Goal: Task Accomplishment & Management: Complete application form

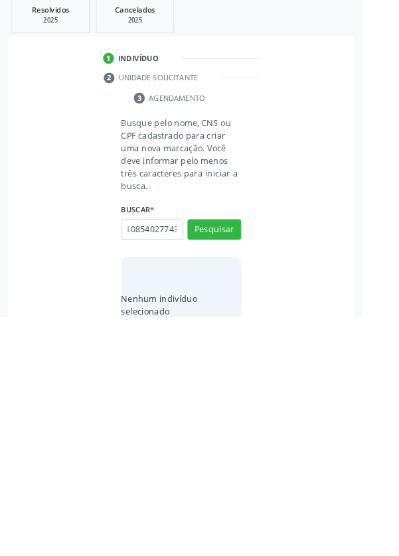
scroll to position [0, 24]
type input "708108540277432"
click at [261, 462] on button "Pesquisar" at bounding box center [235, 460] width 59 height 23
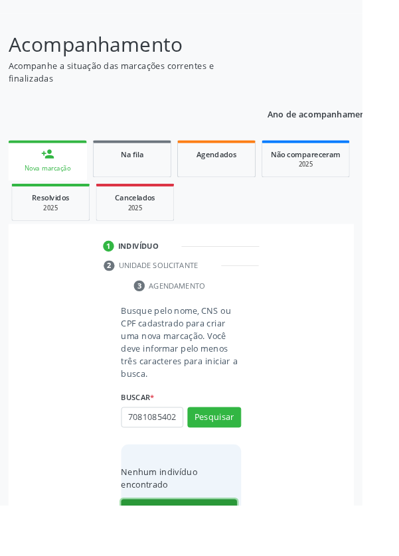
click at [210, 555] on button "Cadastrar novo indivíduo" at bounding box center [196, 561] width 127 height 23
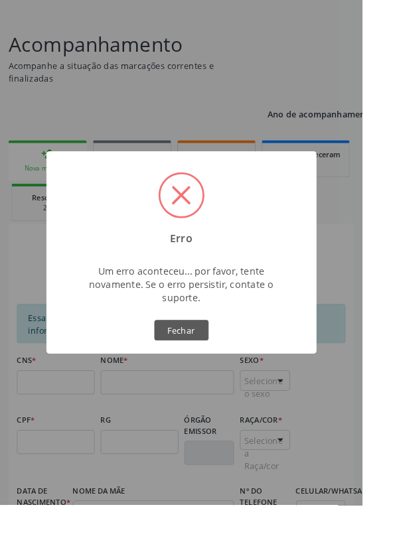
click at [228, 375] on button "Fechar" at bounding box center [200, 363] width 60 height 23
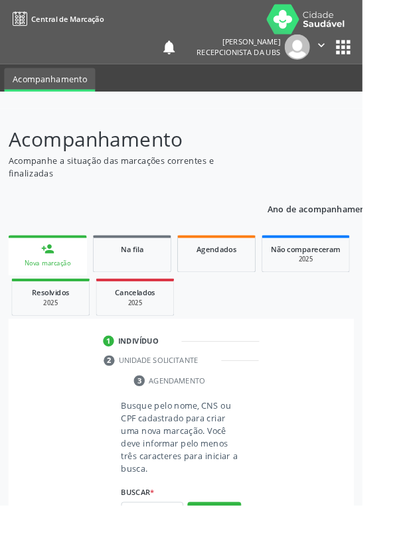
click at [68, 274] on link "person_add Nova marcação" at bounding box center [52, 281] width 86 height 44
click at [174, 555] on input "text" at bounding box center [167, 564] width 68 height 23
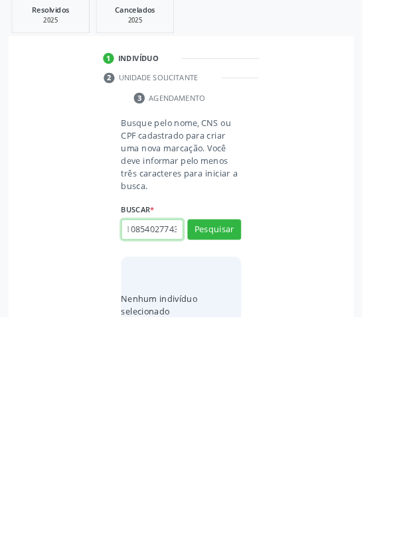
scroll to position [0, 24]
click at [245, 457] on button "Pesquisar" at bounding box center [235, 460] width 59 height 23
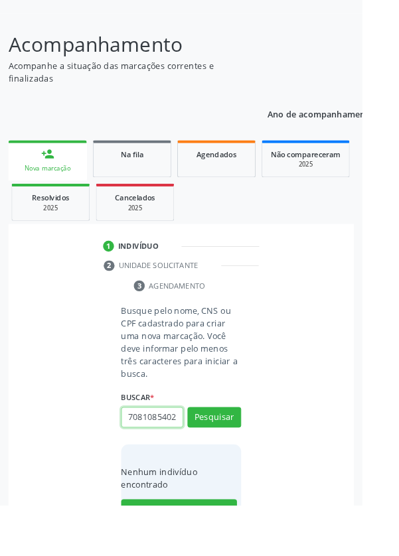
click at [188, 461] on input "708108540277432" at bounding box center [167, 460] width 68 height 23
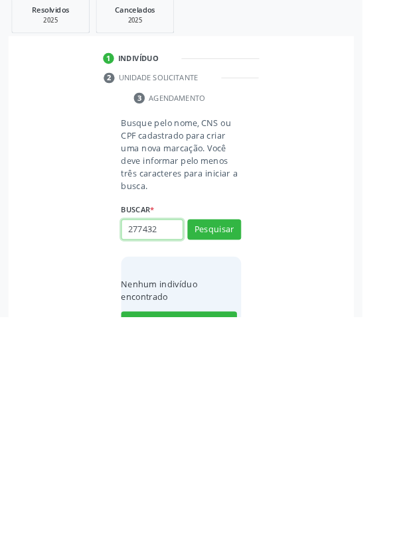
click at [188, 460] on input "277432" at bounding box center [167, 460] width 68 height 23
type input "2"
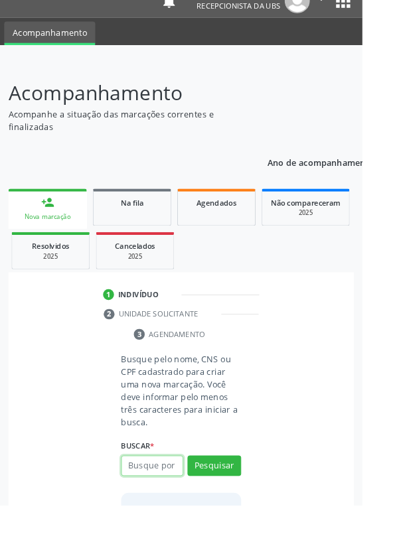
scroll to position [56, 0]
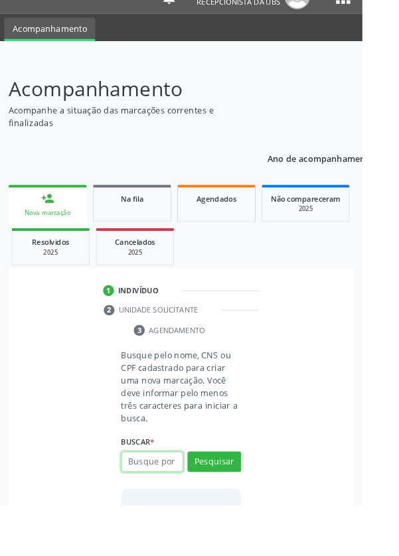
click at [166, 510] on input "text" at bounding box center [167, 508] width 68 height 23
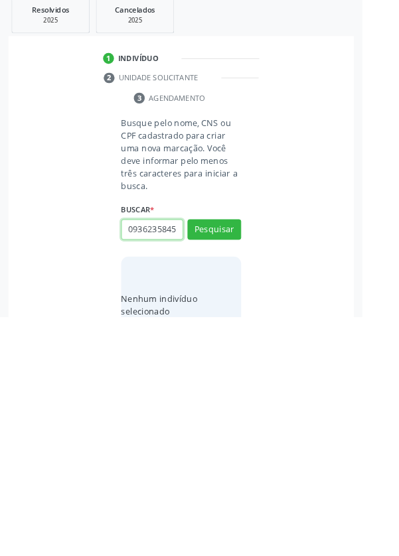
scroll to position [0, 3]
type input "09362358450"
click at [245, 449] on button "Pesquisar" at bounding box center [235, 460] width 59 height 23
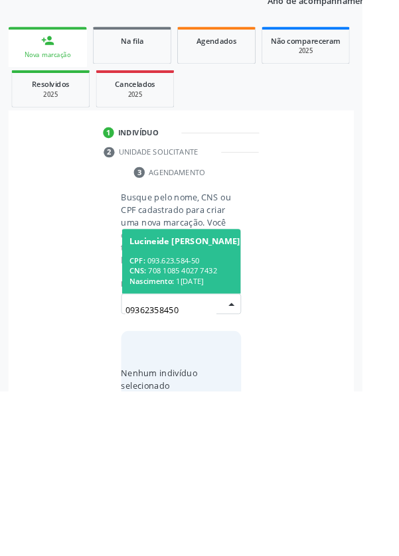
scroll to position [104, 0]
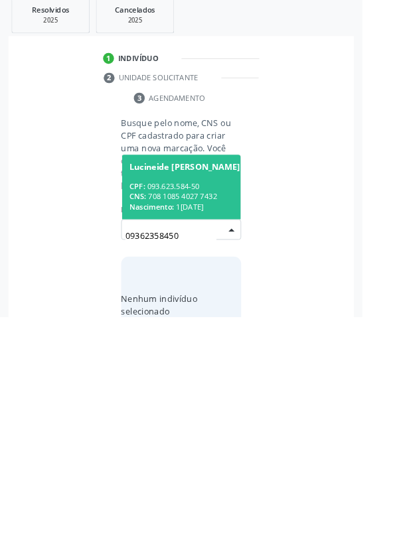
click at [217, 437] on div "Nascimento: [DATE]" at bounding box center [203, 434] width 122 height 11
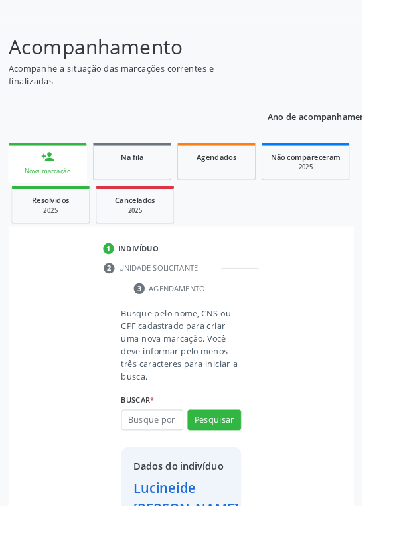
scroll to position [98, 0]
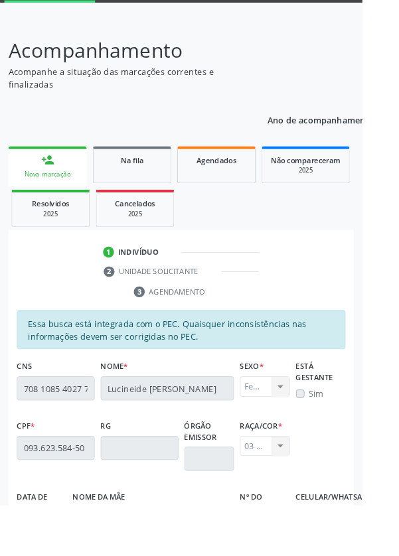
scroll to position [315, 0]
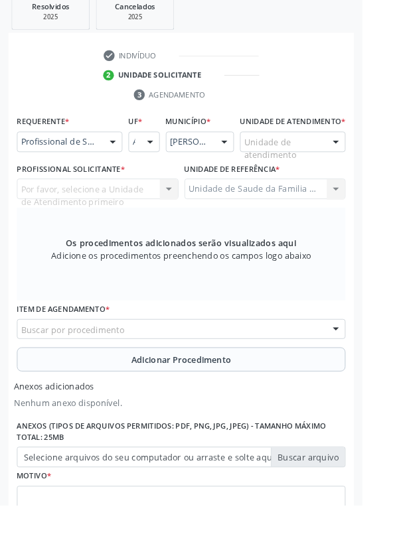
scroll to position [315, 0]
click at [129, 152] on div at bounding box center [124, 157] width 20 height 23
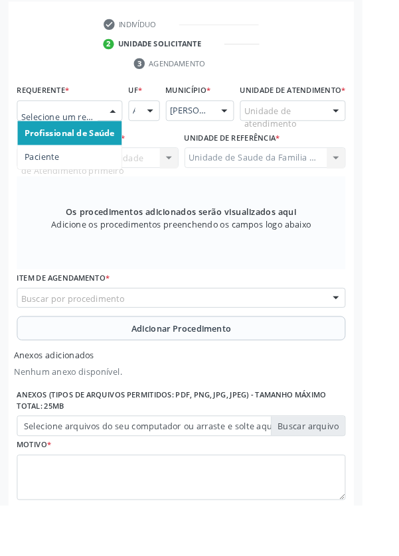
scroll to position [378, 0]
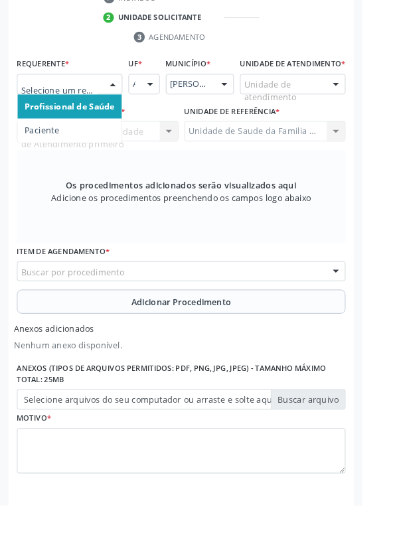
click at [113, 112] on span "Profissional de Saúde" at bounding box center [76, 117] width 99 height 13
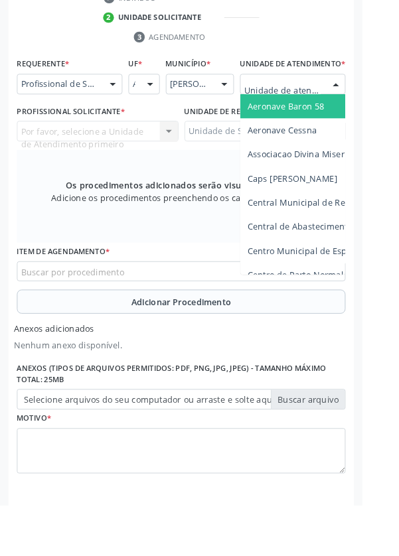
type input "Rua n"
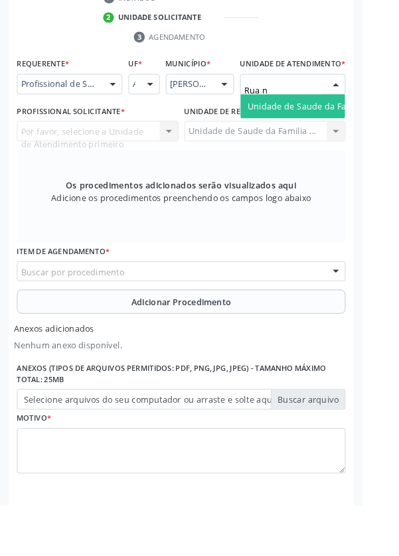
click at [353, 123] on span "Unidade de Saude da Familia Rua [GEOGRAPHIC_DATA]" at bounding box center [396, 117] width 246 height 13
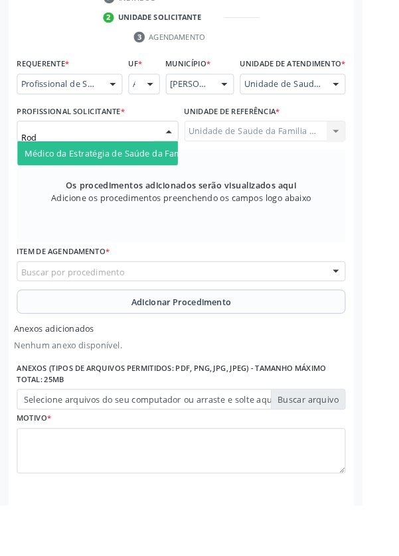
type input "Rodr"
click at [150, 175] on span "Médico da Estratégia de Saúde da Família - [PERSON_NAME]" at bounding box center [161, 169] width 269 height 13
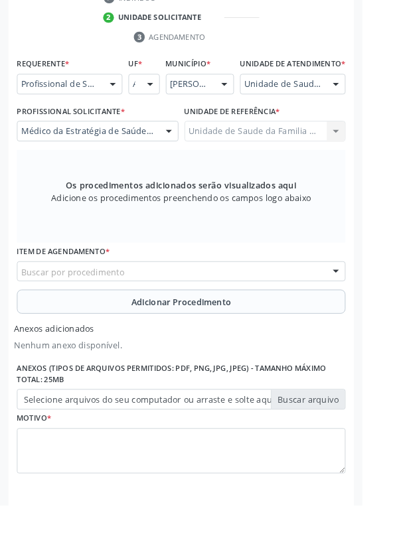
click at [263, 304] on div "Buscar por procedimento" at bounding box center [200, 299] width 362 height 23
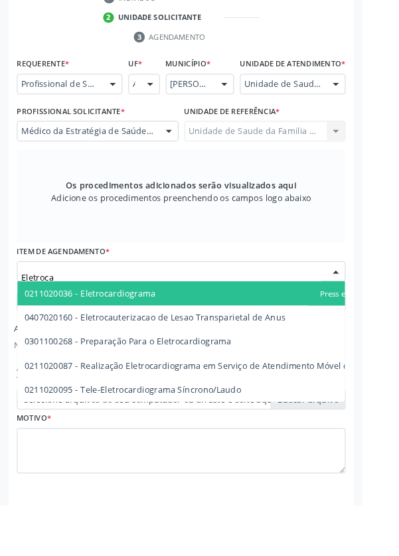
type input "Eletrocar"
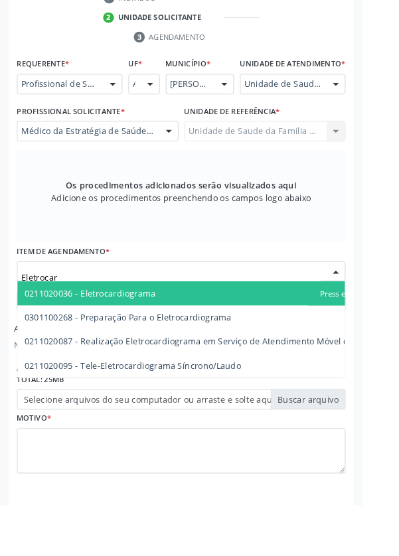
click at [196, 330] on span "0211020036 - Eletrocardiograma" at bounding box center [229, 323] width 421 height 27
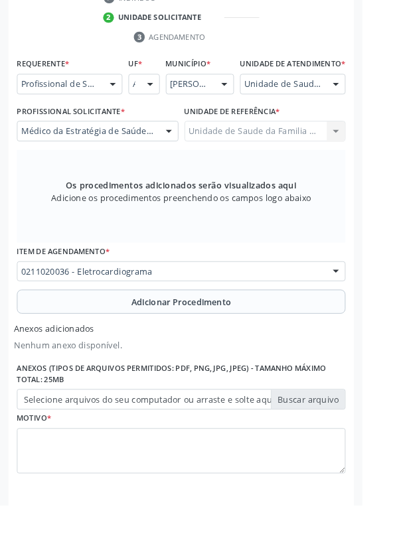
click at [288, 342] on button "Adicionar Procedimento" at bounding box center [200, 332] width 362 height 27
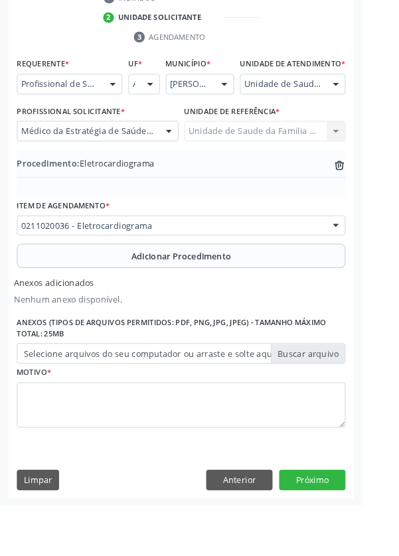
scroll to position [334, 0]
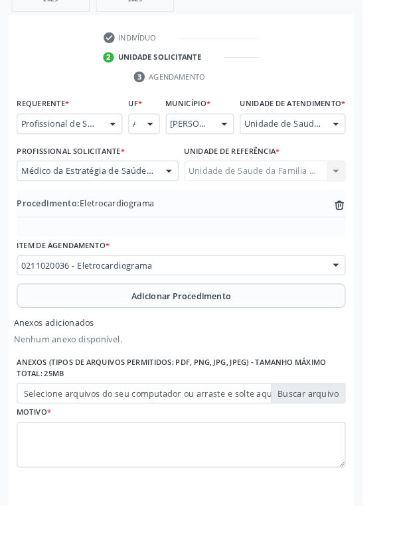
click at [348, 442] on label "Selecione arquivos do seu computador ou arraste e solte aqui" at bounding box center [200, 433] width 362 height 23
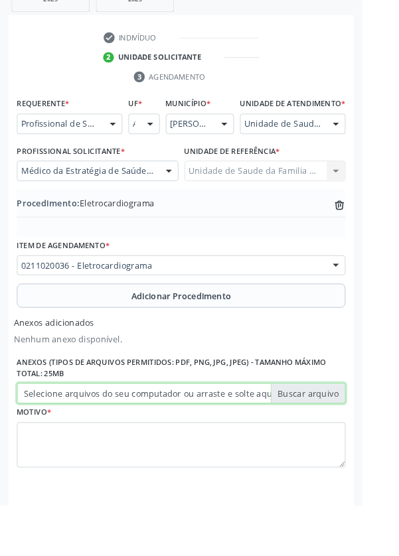
click at [348, 442] on input "Selecione arquivos do seu computador ou arraste e solte aqui" at bounding box center [200, 433] width 362 height 23
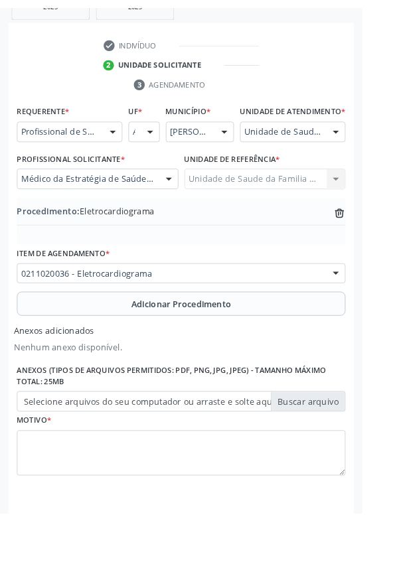
scroll to position [316, 0]
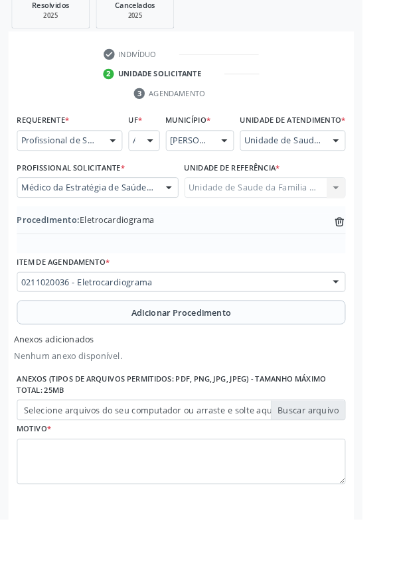
type input "C:\fakepath\1760376722092846888619869354183.jpg"
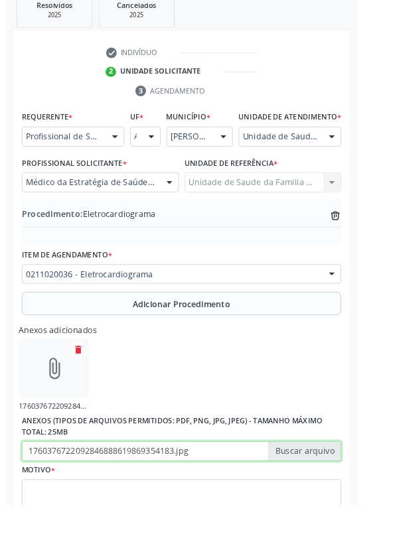
scroll to position [334, 0]
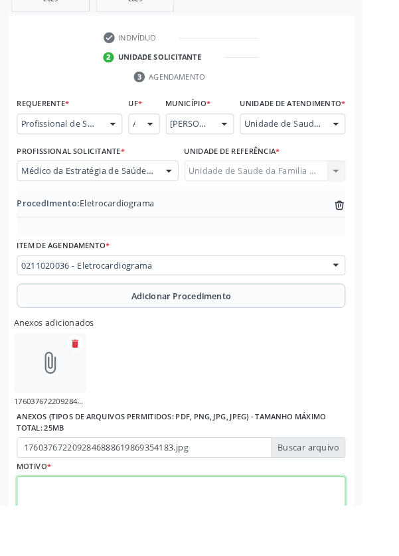
click at [120, 551] on textarea at bounding box center [200, 550] width 362 height 50
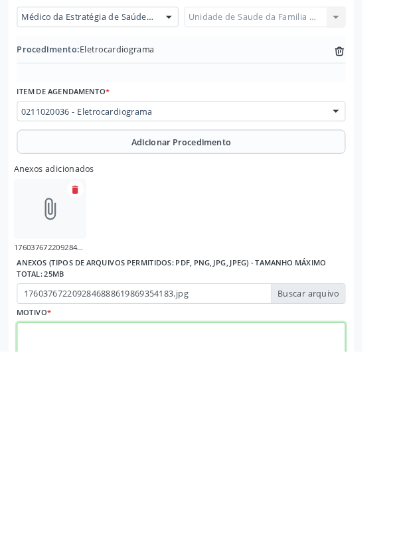
scroll to position [394, 0]
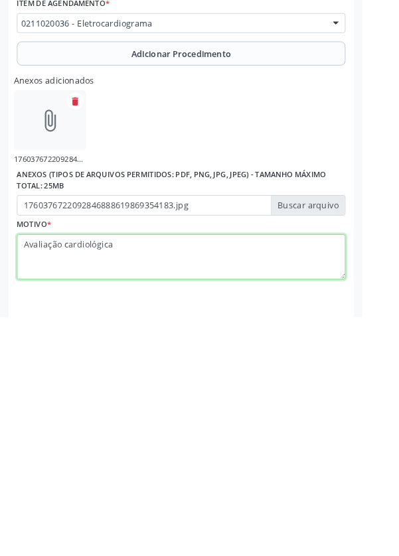
type textarea "Avaliação cardiológica"
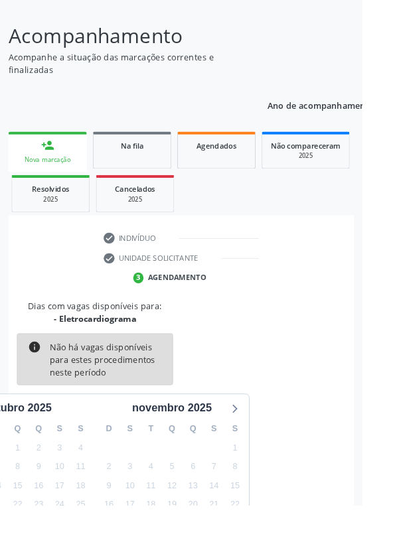
scroll to position [110, 0]
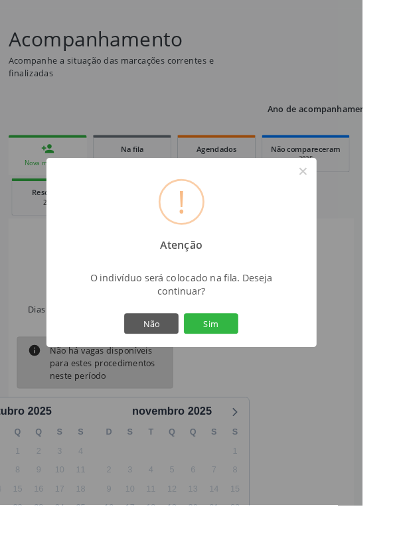
click at [262, 368] on button "Sim" at bounding box center [232, 356] width 60 height 23
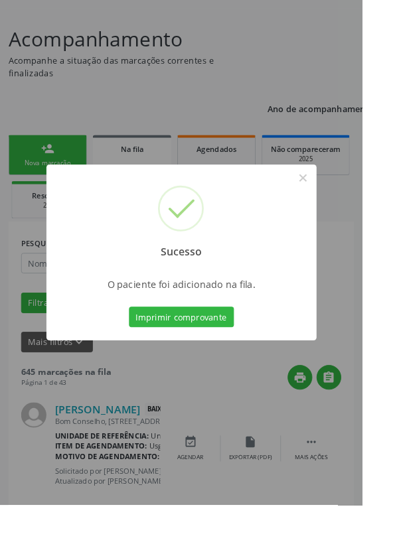
scroll to position [0, 0]
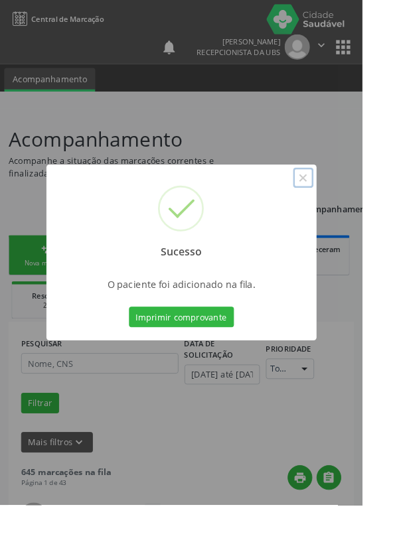
click at [345, 207] on button "×" at bounding box center [333, 195] width 23 height 23
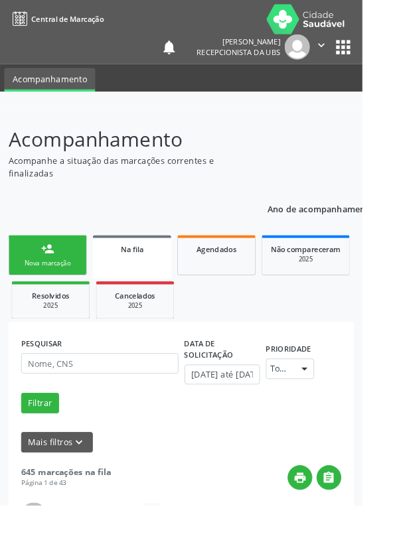
click at [58, 284] on link "person_add Nova marcação" at bounding box center [52, 281] width 86 height 44
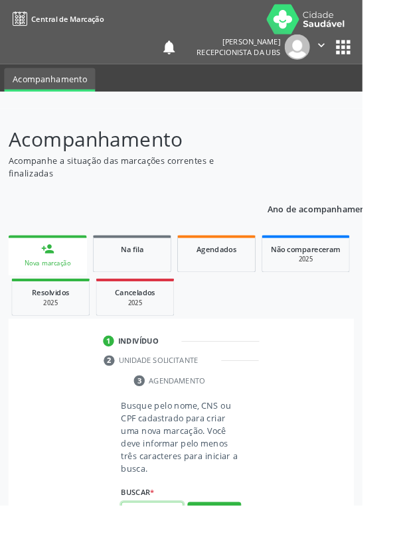
click at [161, 555] on input "text" at bounding box center [167, 564] width 68 height 23
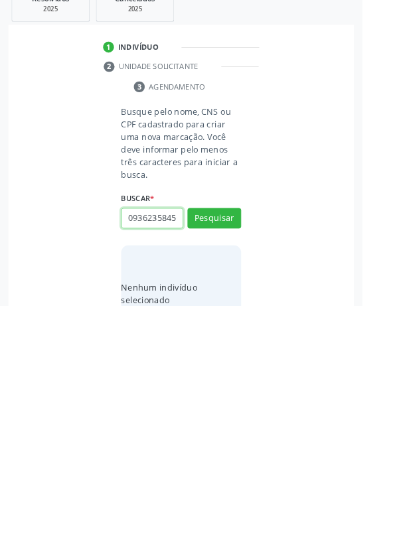
scroll to position [0, 3]
type input "09362358450"
click at [258, 458] on button "Pesquisar" at bounding box center [235, 460] width 59 height 23
type input "09362358450"
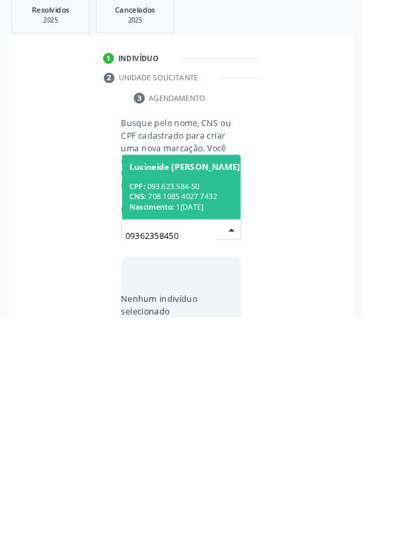
click at [205, 418] on div "CNS: 708 1085 4027 7432" at bounding box center [203, 423] width 122 height 11
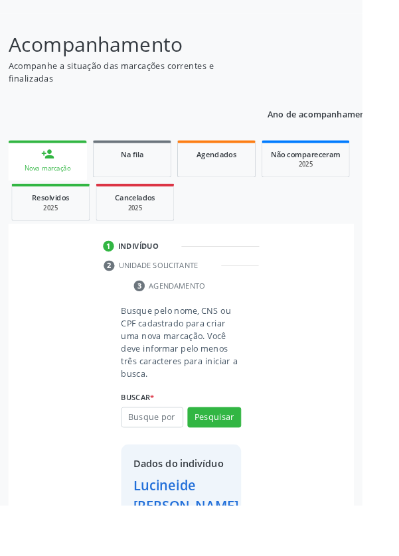
scroll to position [98, 0]
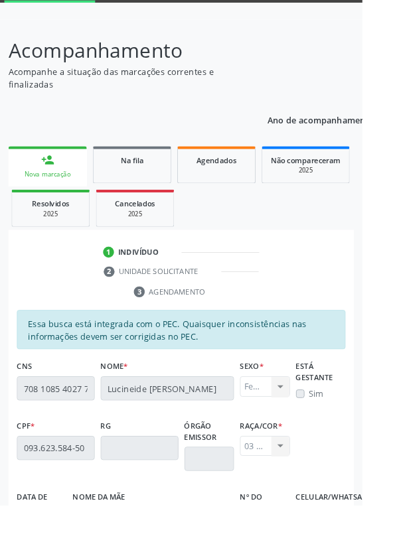
scroll to position [315, 0]
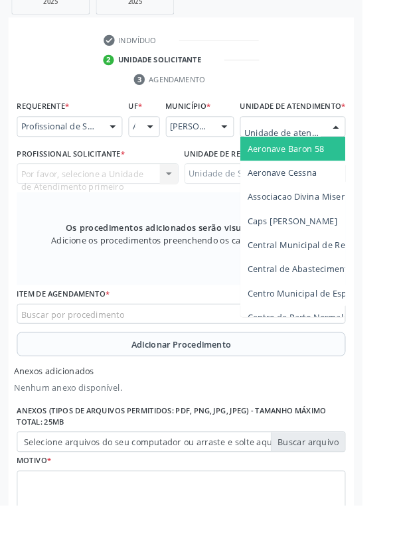
scroll to position [354, 0]
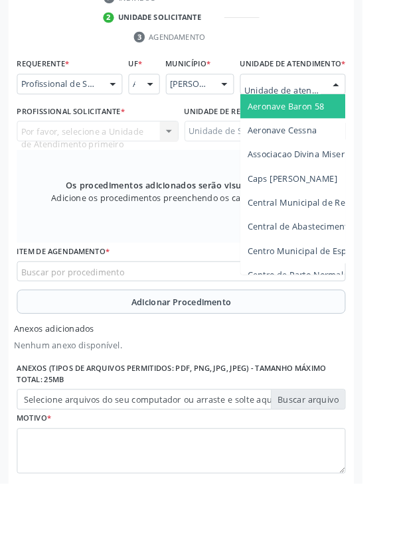
type input "Rua n"
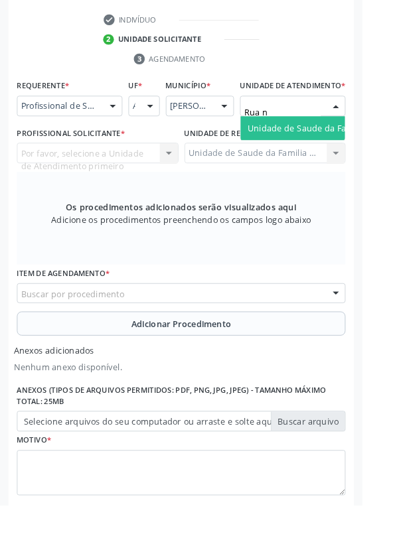
click at [326, 145] on span "Unidade de Saude da Familia Rua [GEOGRAPHIC_DATA]" at bounding box center [396, 141] width 246 height 13
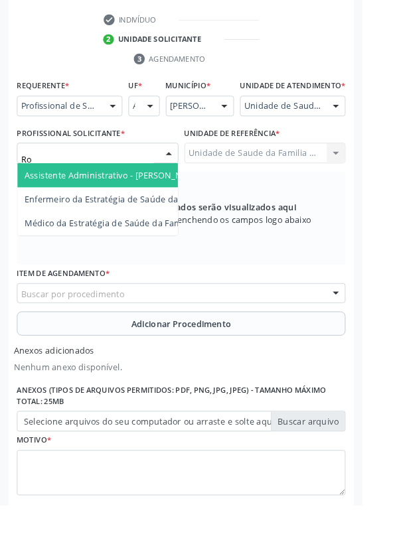
type input "Rod"
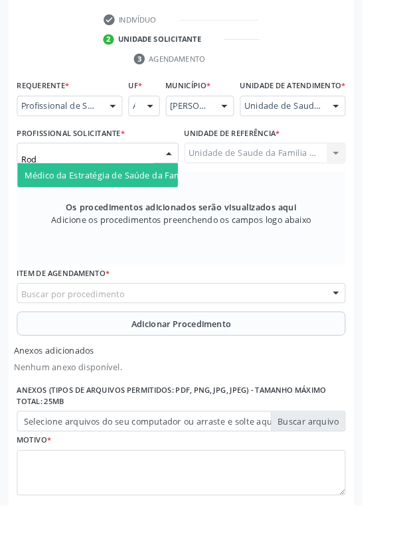
click at [146, 199] on span "Médico da Estratégia de Saúde da Família - [PERSON_NAME]" at bounding box center [161, 192] width 269 height 13
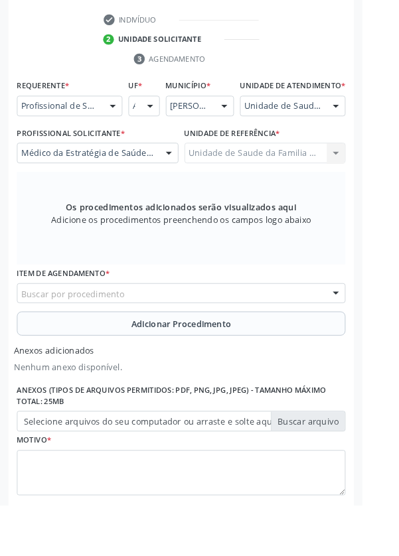
click at [275, 326] on div "Buscar por procedimento" at bounding box center [200, 323] width 362 height 23
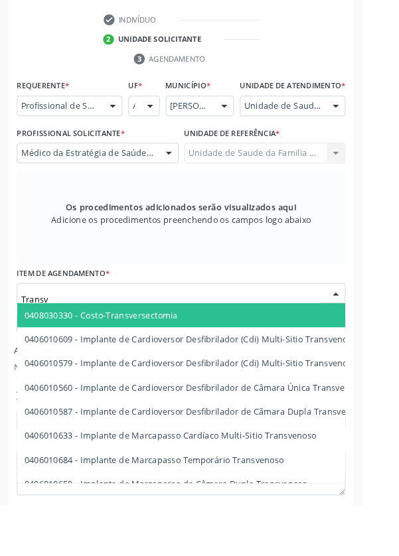
type input "Transva"
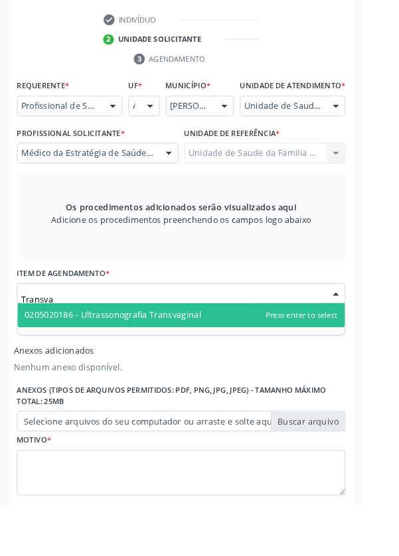
click at [212, 353] on span "0205020186 - Ultrassonografia Transvaginal" at bounding box center [124, 346] width 194 height 13
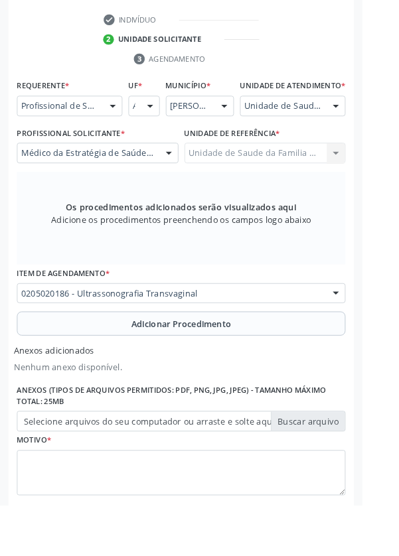
click at [237, 364] on span "Adicionar Procedimento" at bounding box center [200, 357] width 110 height 14
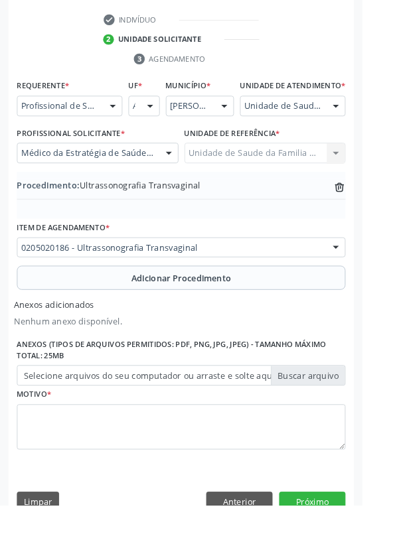
scroll to position [334, 0]
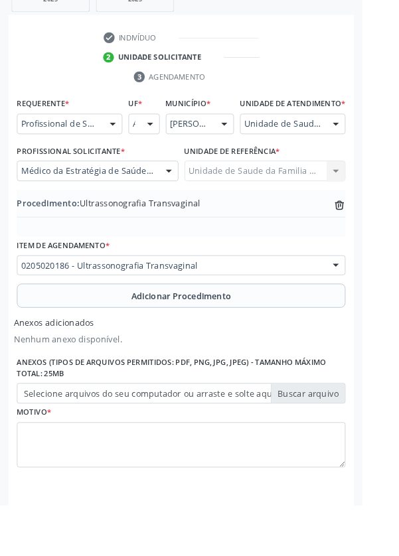
click at [350, 443] on label "Selecione arquivos do seu computador ou arraste e solte aqui" at bounding box center [200, 433] width 362 height 23
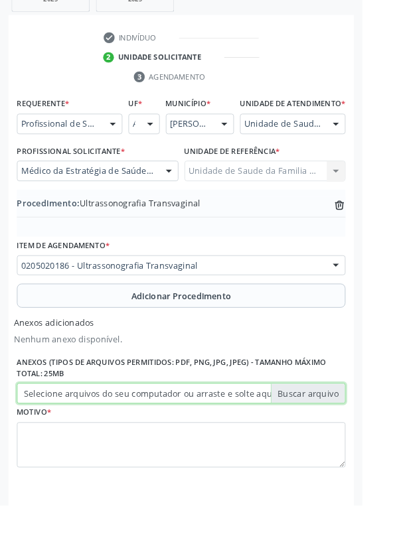
click at [350, 443] on input "Selecione arquivos do seu computador ou arraste e solte aqui" at bounding box center [200, 433] width 362 height 23
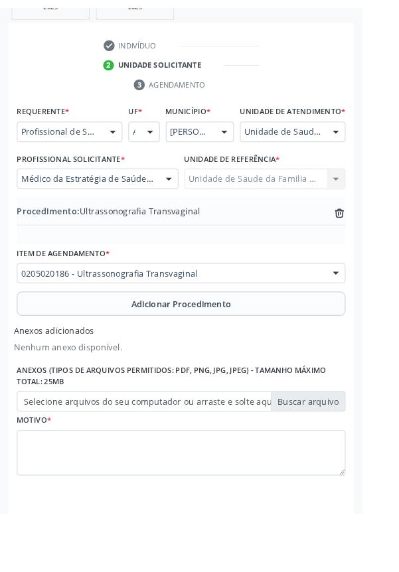
scroll to position [316, 0]
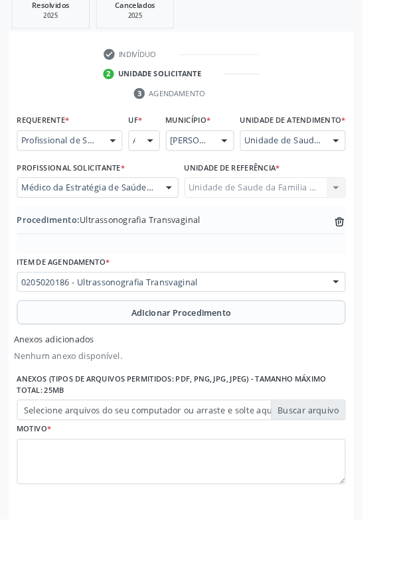
type input "C:\fakepath\17603768632353793415203834859971.jpg"
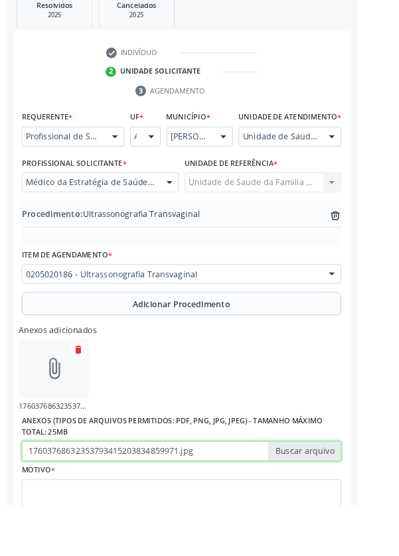
scroll to position [334, 0]
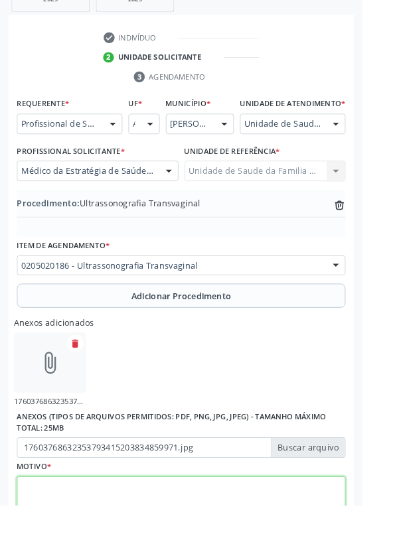
click at [172, 549] on textarea at bounding box center [200, 550] width 362 height 50
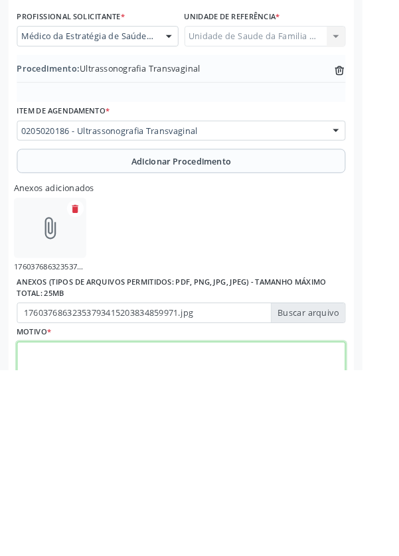
scroll to position [394, 0]
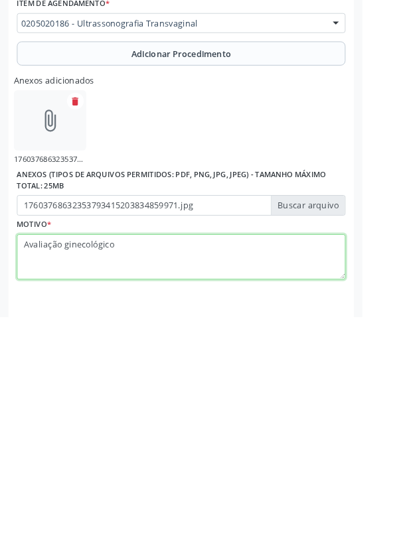
type textarea "Avaliação ginecológico"
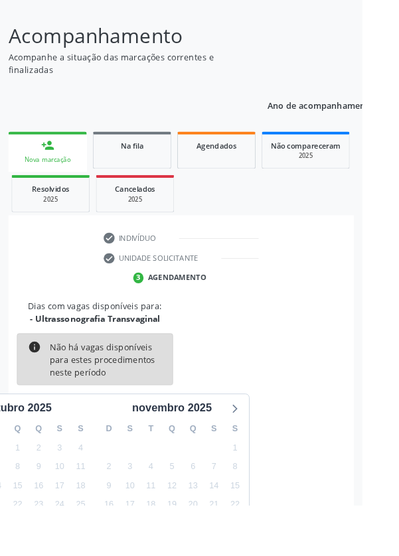
scroll to position [110, 0]
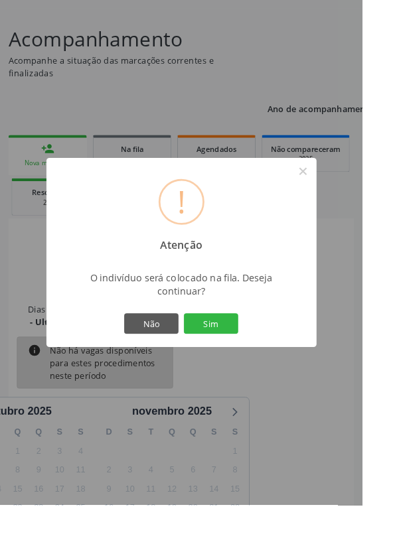
click at [262, 368] on button "Sim" at bounding box center [232, 356] width 60 height 23
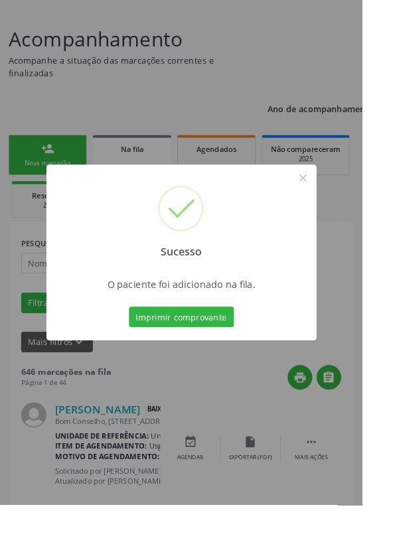
scroll to position [0, 0]
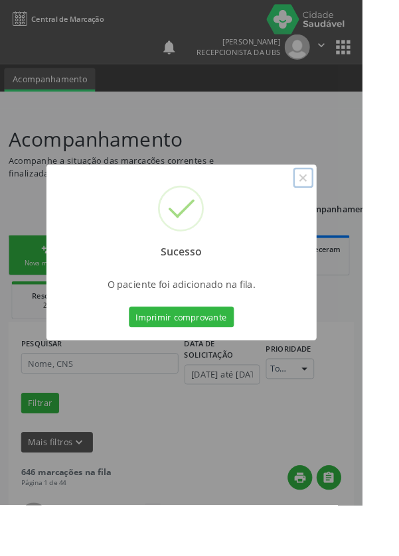
click at [345, 207] on button "×" at bounding box center [333, 195] width 23 height 23
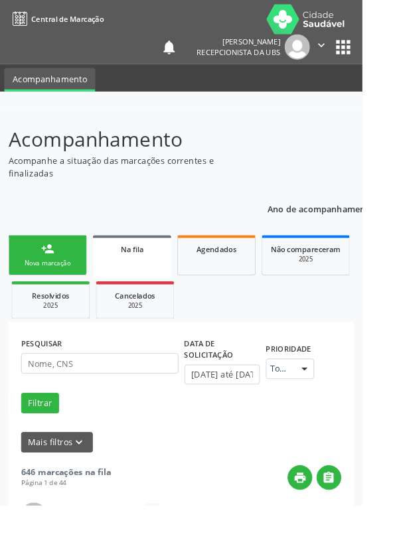
click at [93, 297] on link "person_add Nova marcação" at bounding box center [52, 281] width 86 height 44
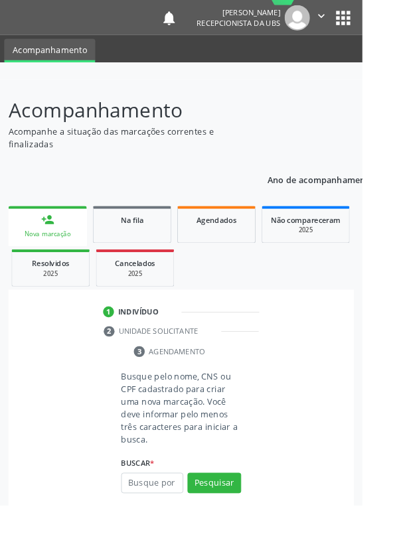
scroll to position [32, 0]
